Goal: Task Accomplishment & Management: Manage account settings

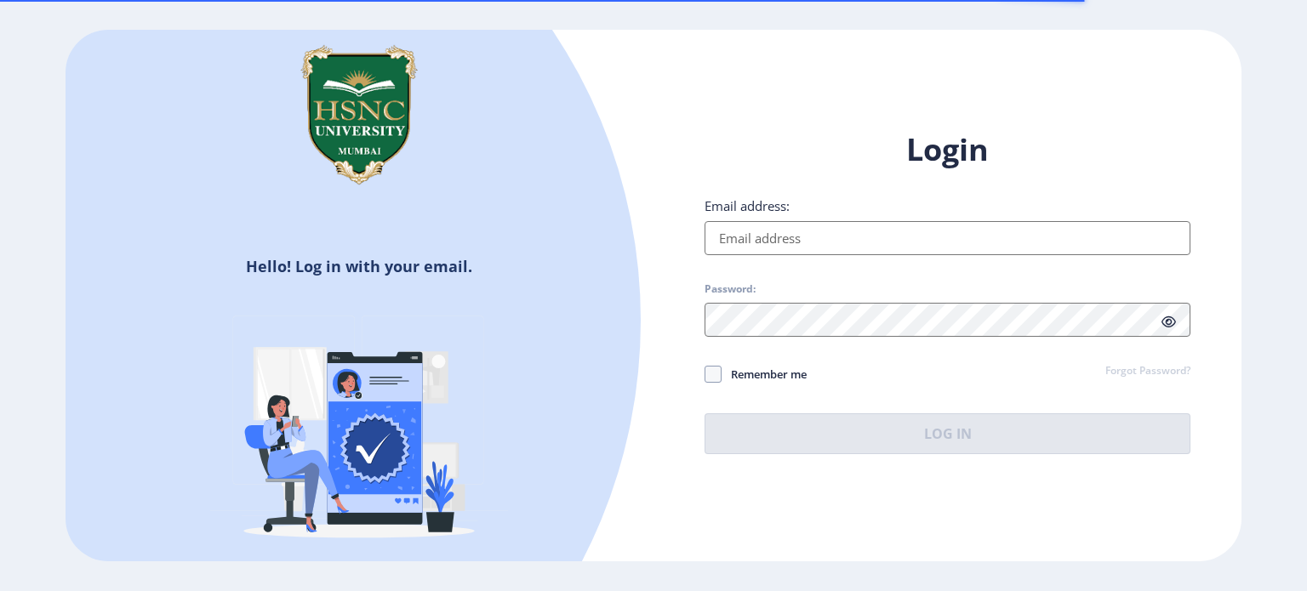
click at [837, 233] on input "Email address:" at bounding box center [947, 238] width 486 height 34
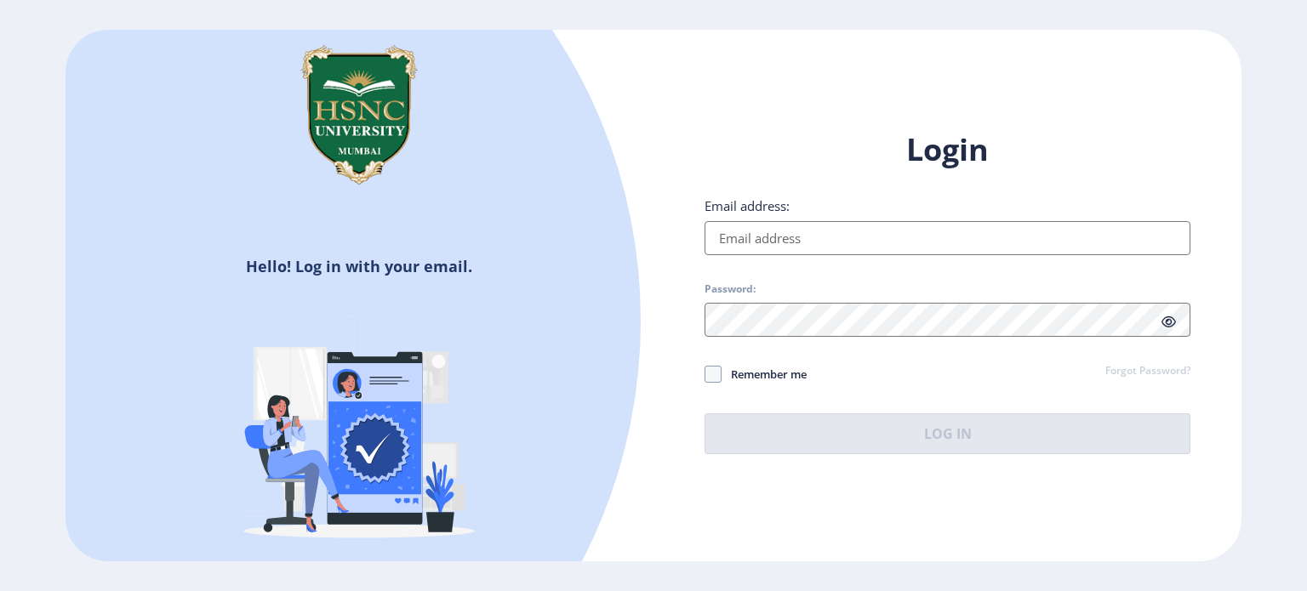
type input "[EMAIL_ADDRESS][DOMAIN_NAME]"
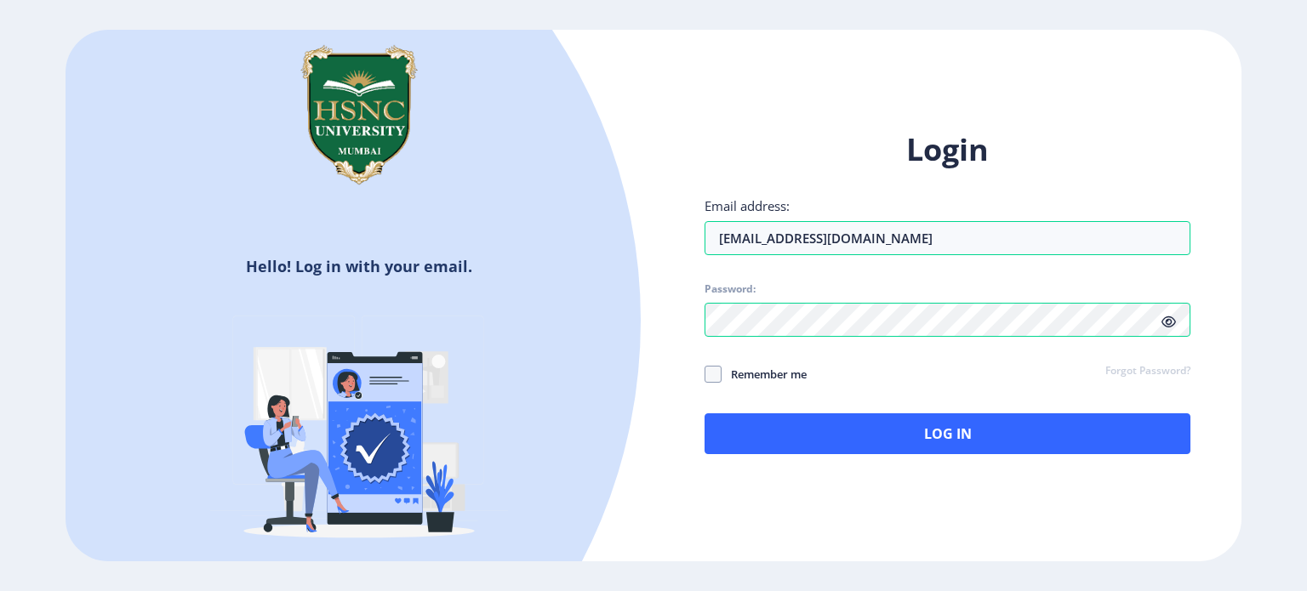
click at [712, 383] on label "Remember me" at bounding box center [755, 374] width 102 height 20
click at [705, 374] on input "Remember me" at bounding box center [704, 374] width 1 height 1
checkbox input "true"
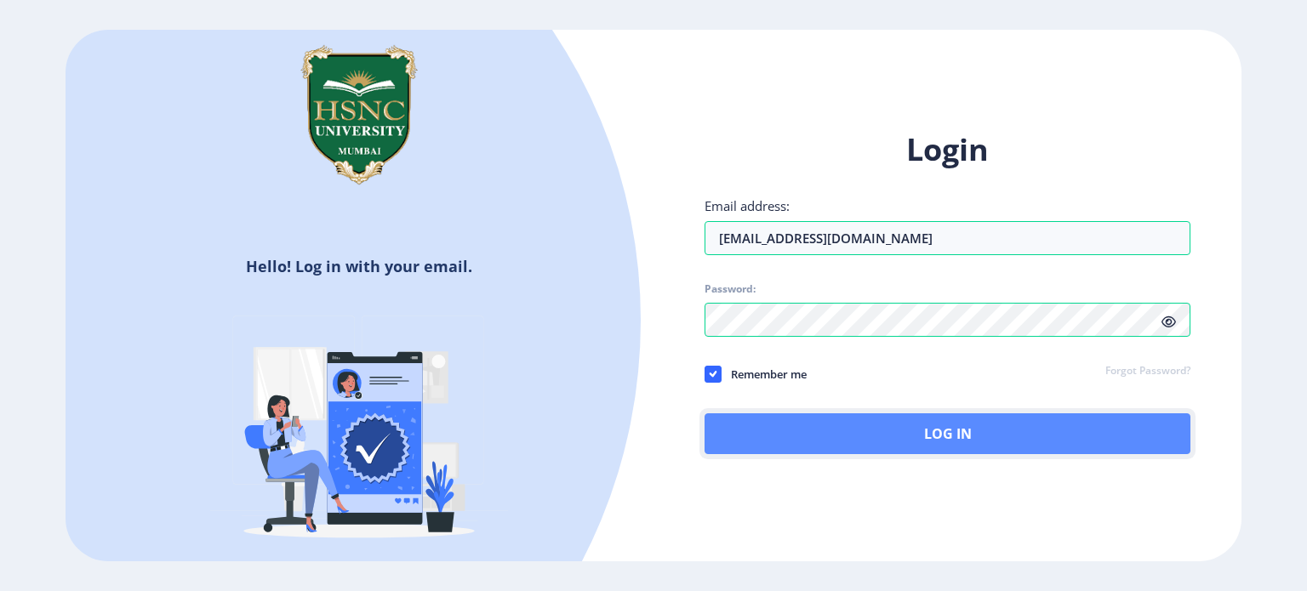
click at [773, 420] on button "Log In" at bounding box center [947, 433] width 486 height 41
